Goal: Find specific page/section: Find specific page/section

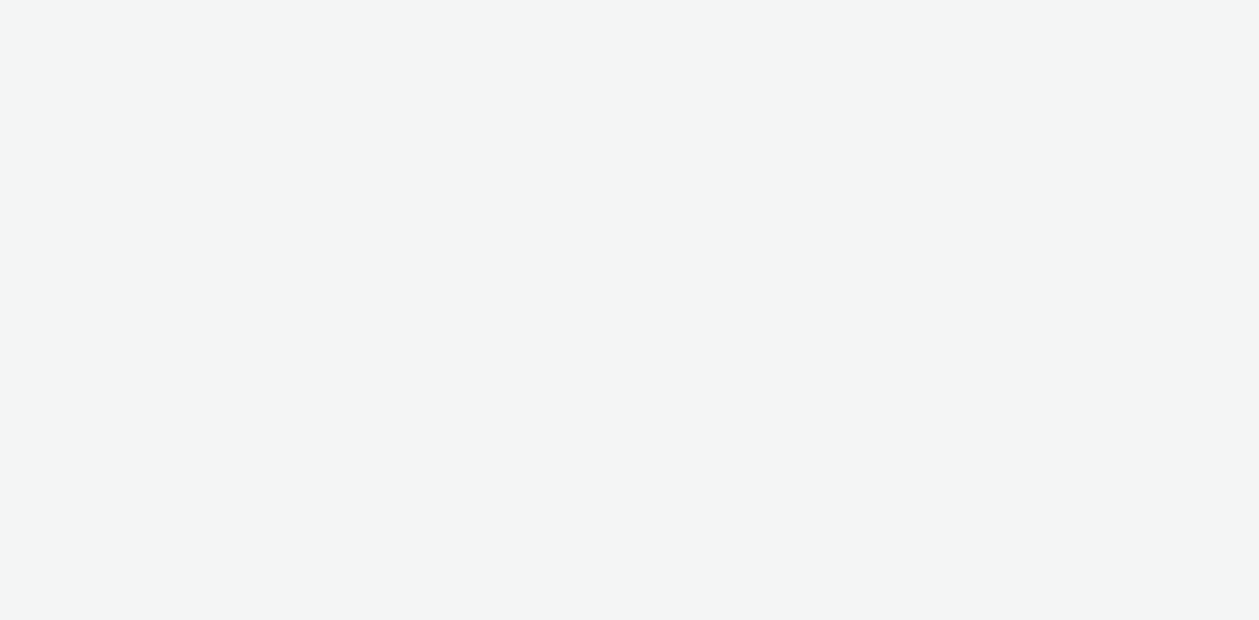
select select "47c37c18-910e-43a3-bb91-a2beb2847406"
select select "b1b940d3-d05b-48b5-821e-f328c33b988b"
select select "47c37c18-910e-43a3-bb91-a2beb2847406"
select select "b1b940d3-d05b-48b5-821e-f328c33b988b"
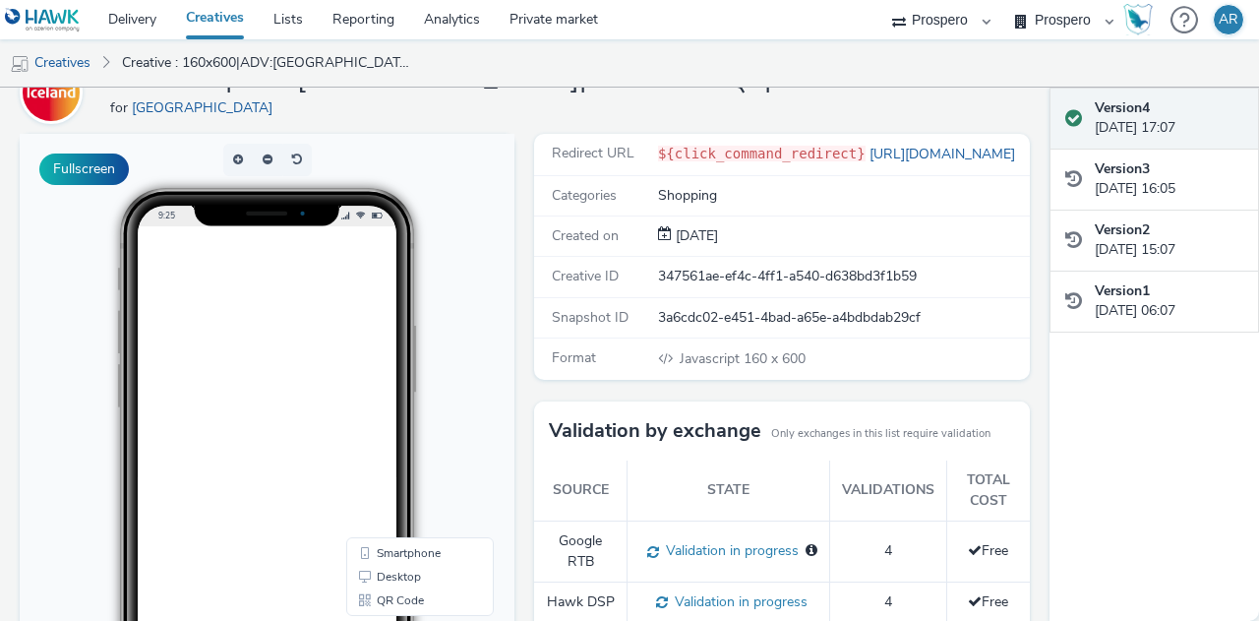
scroll to position [98, 0]
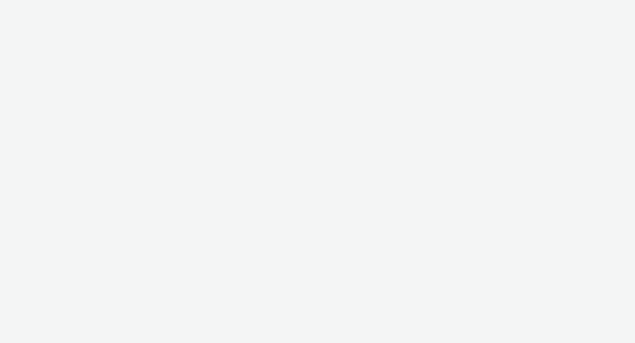
select select "47c37c18-910e-43a3-bb91-a2beb2847406"
select select "b1b940d3-d05b-48b5-821e-f328c33b988b"
